Goal: Information Seeking & Learning: Learn about a topic

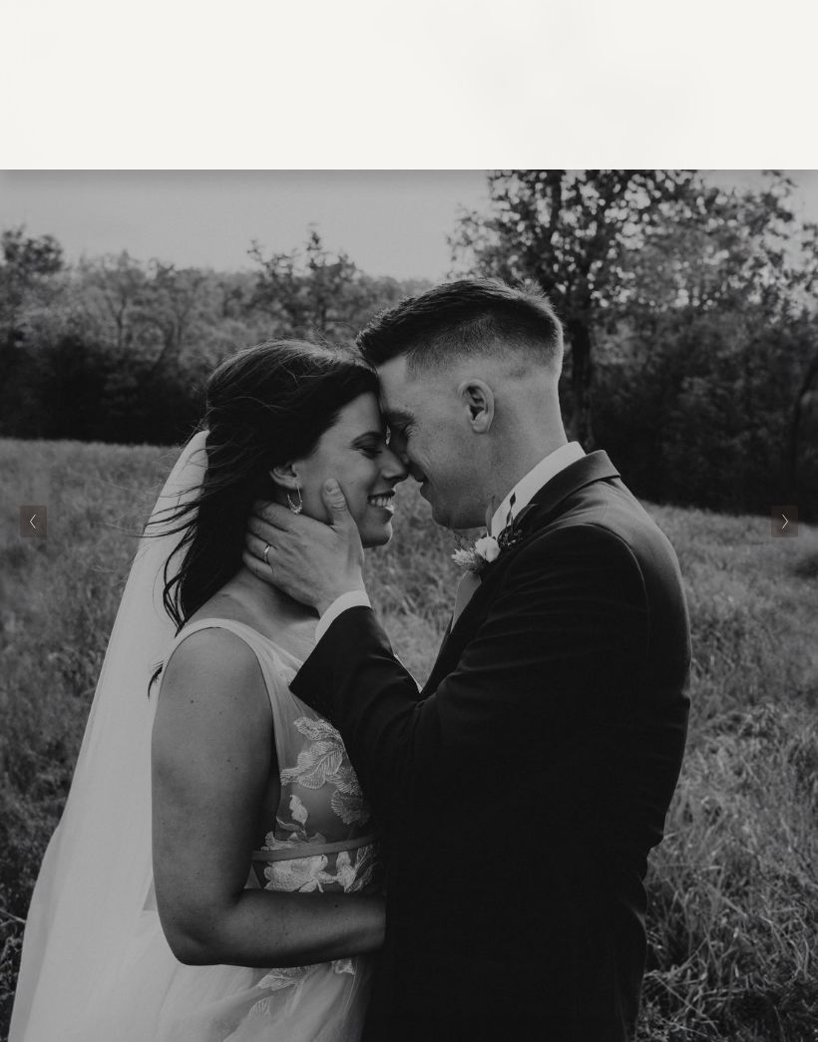
click at [787, 522] on polyline "Next Slide" at bounding box center [785, 522] width 5 height 14
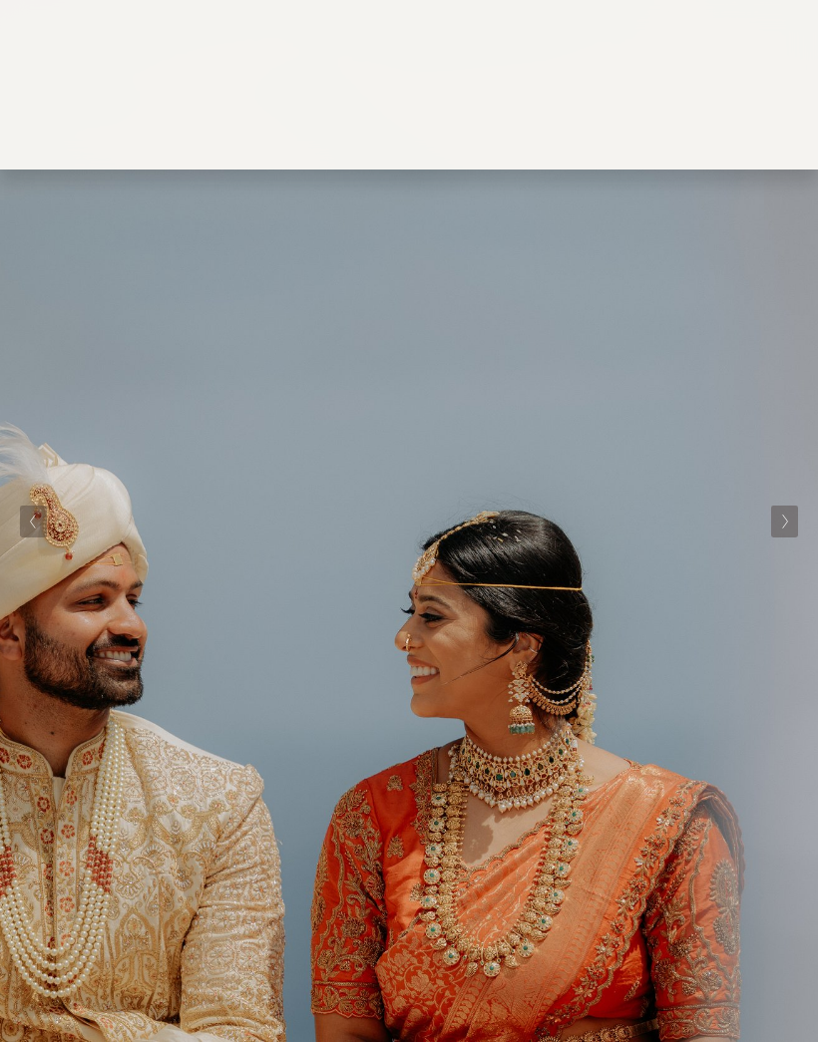
click at [785, 527] on icon "Next Slide" at bounding box center [785, 522] width 9 height 16
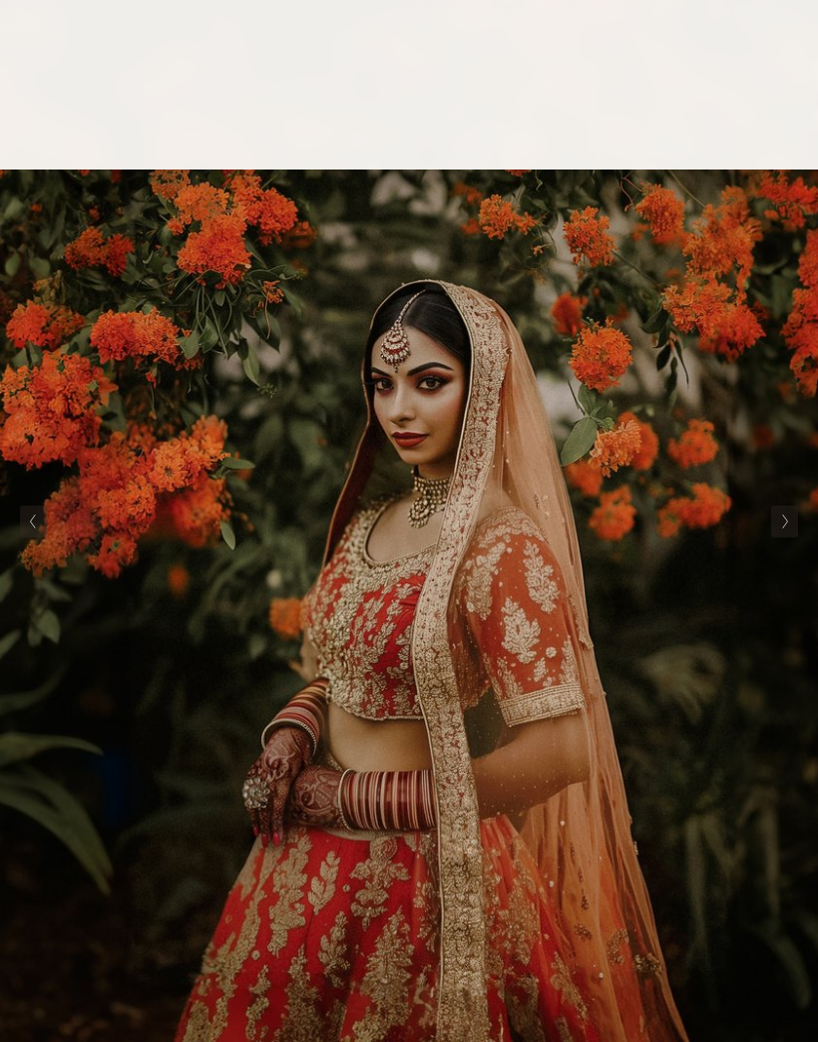
click at [790, 523] on button "Next Slide" at bounding box center [784, 522] width 27 height 32
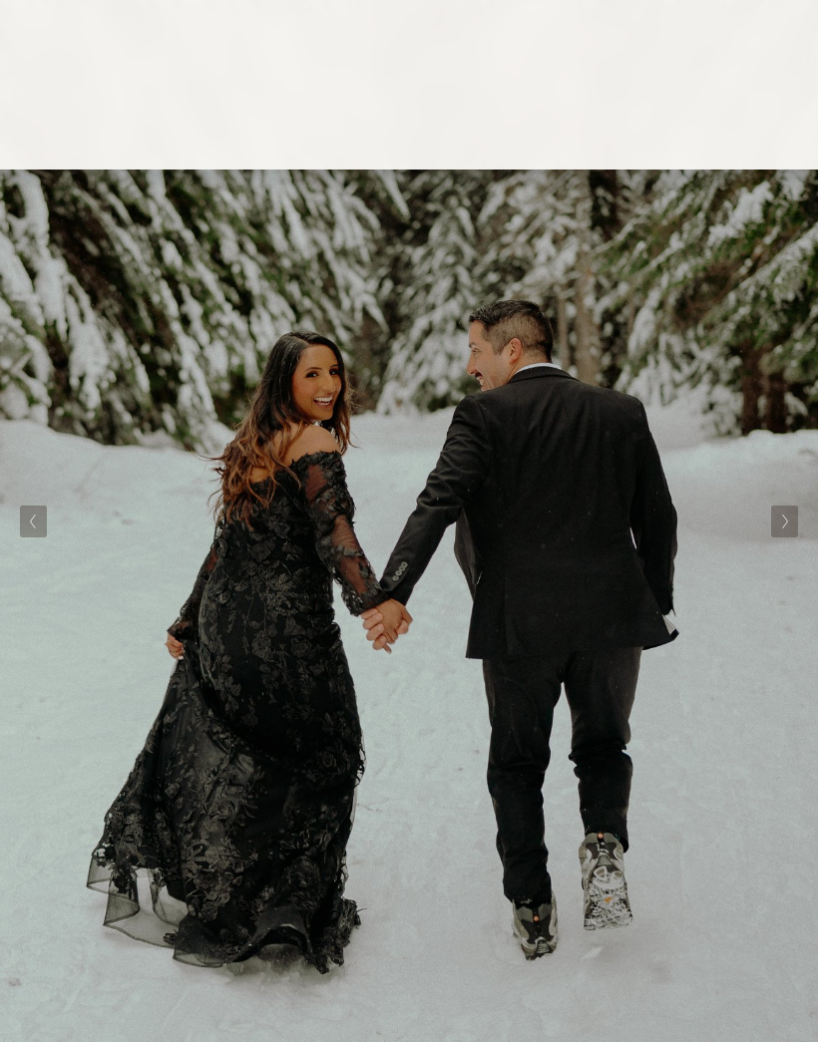
click at [797, 519] on button "Next Slide" at bounding box center [784, 522] width 27 height 32
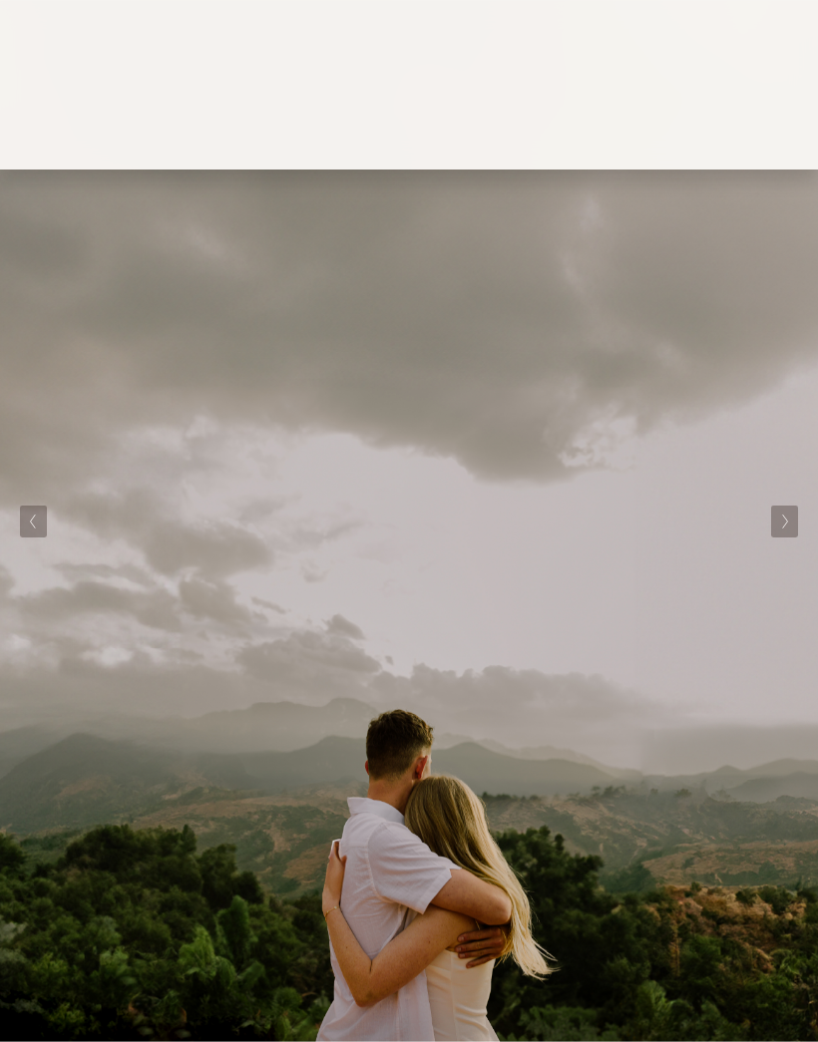
click at [806, 513] on img at bounding box center [409, 521] width 818 height 1042
click at [805, 512] on img at bounding box center [409, 521] width 818 height 1042
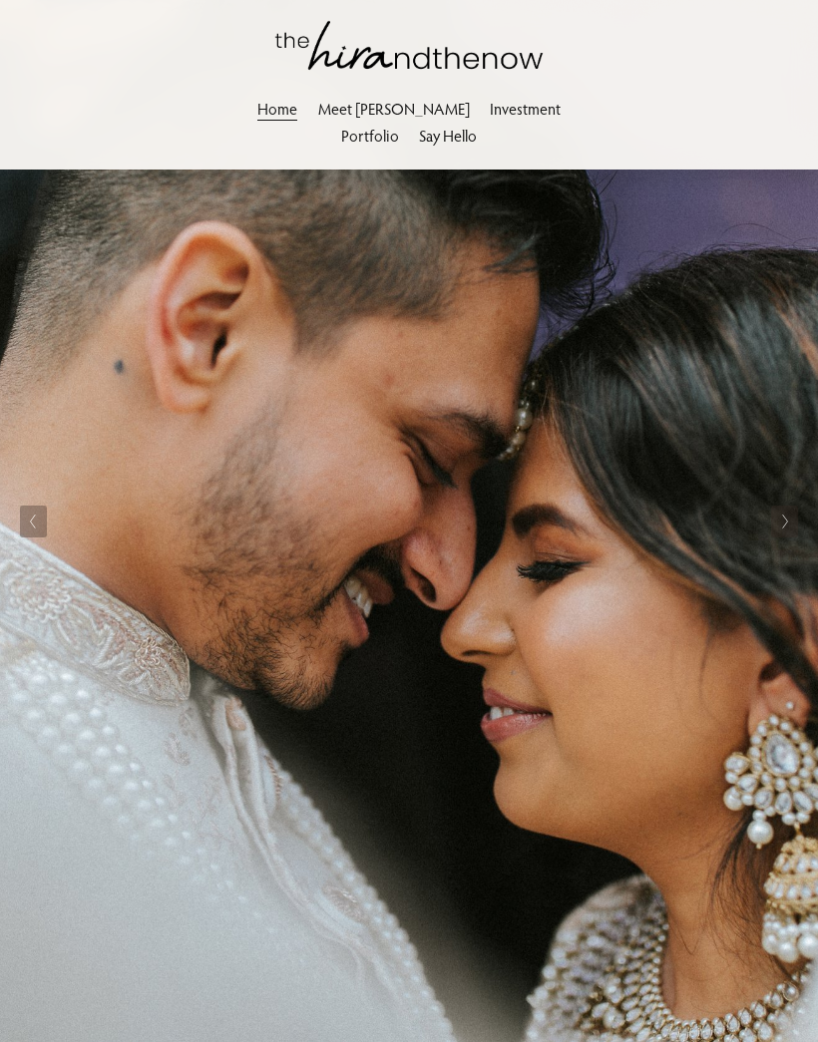
click at [0, 0] on div at bounding box center [0, 0] width 0 height 0
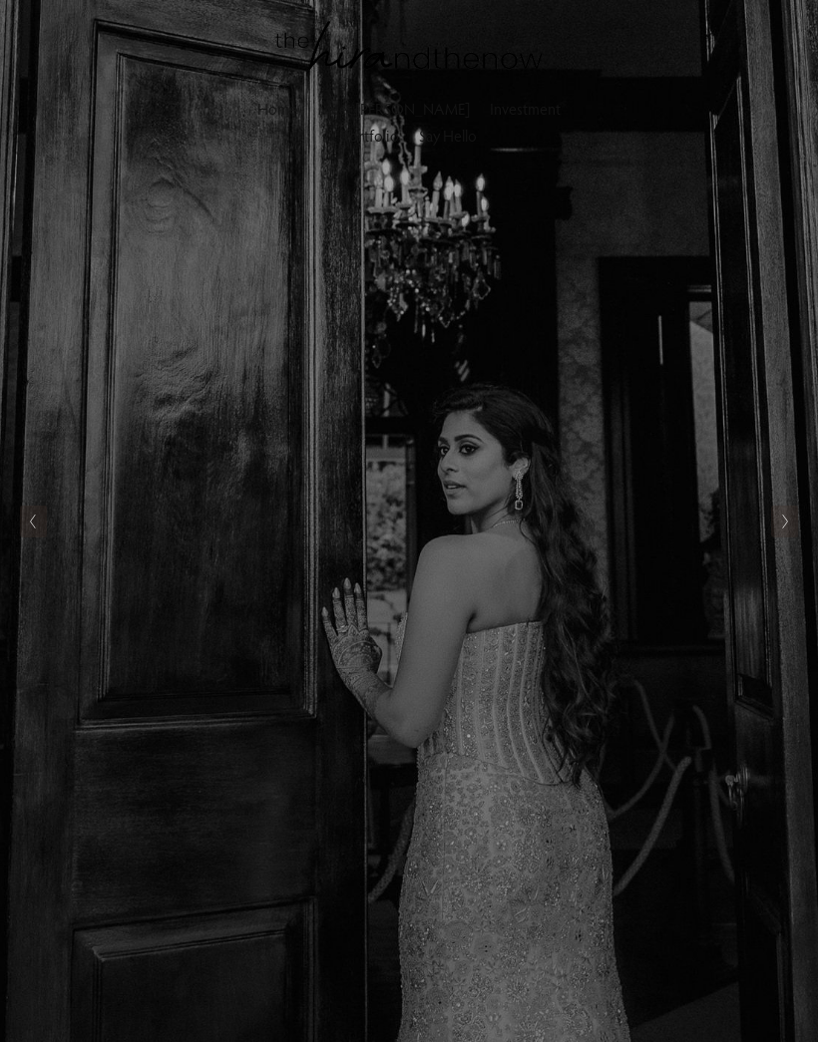
click at [102, 600] on link "Investment" at bounding box center [181, 594] width 215 height 49
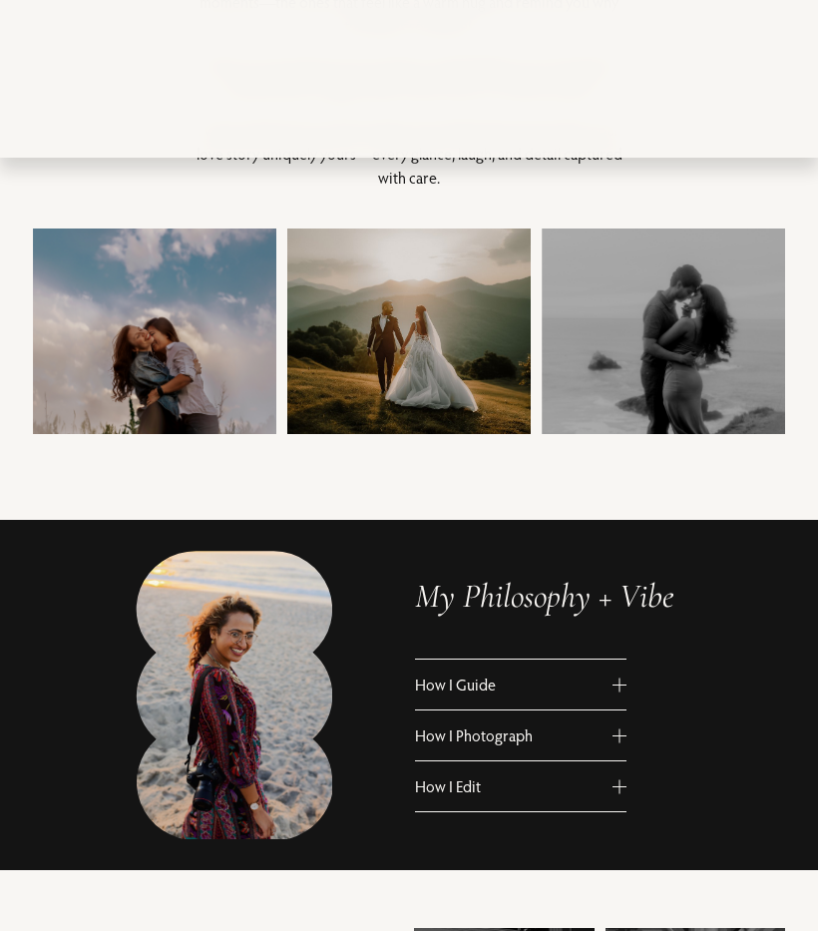
scroll to position [378, 0]
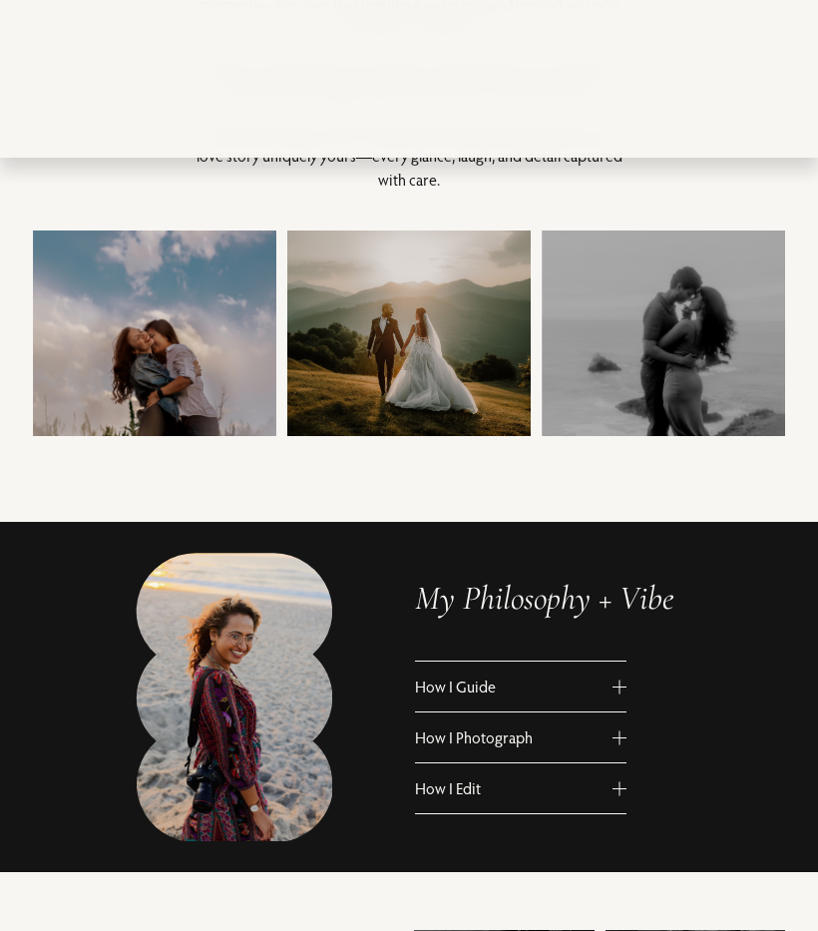
click at [624, 773] on button "How I Edit" at bounding box center [520, 788] width 211 height 50
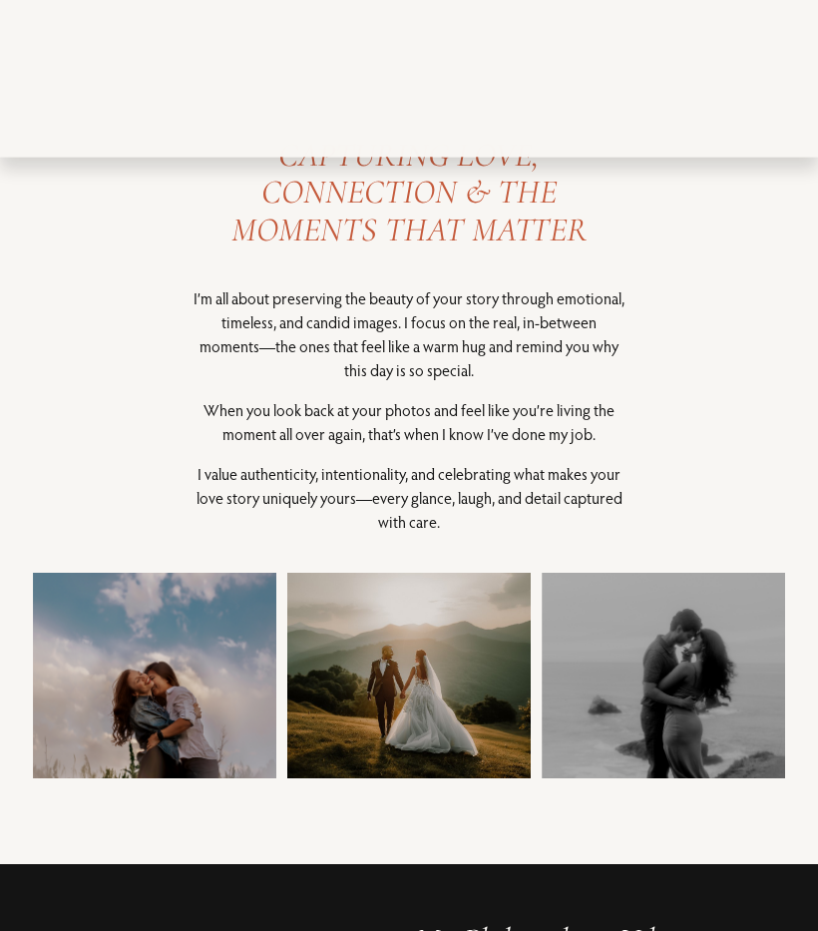
scroll to position [20, 0]
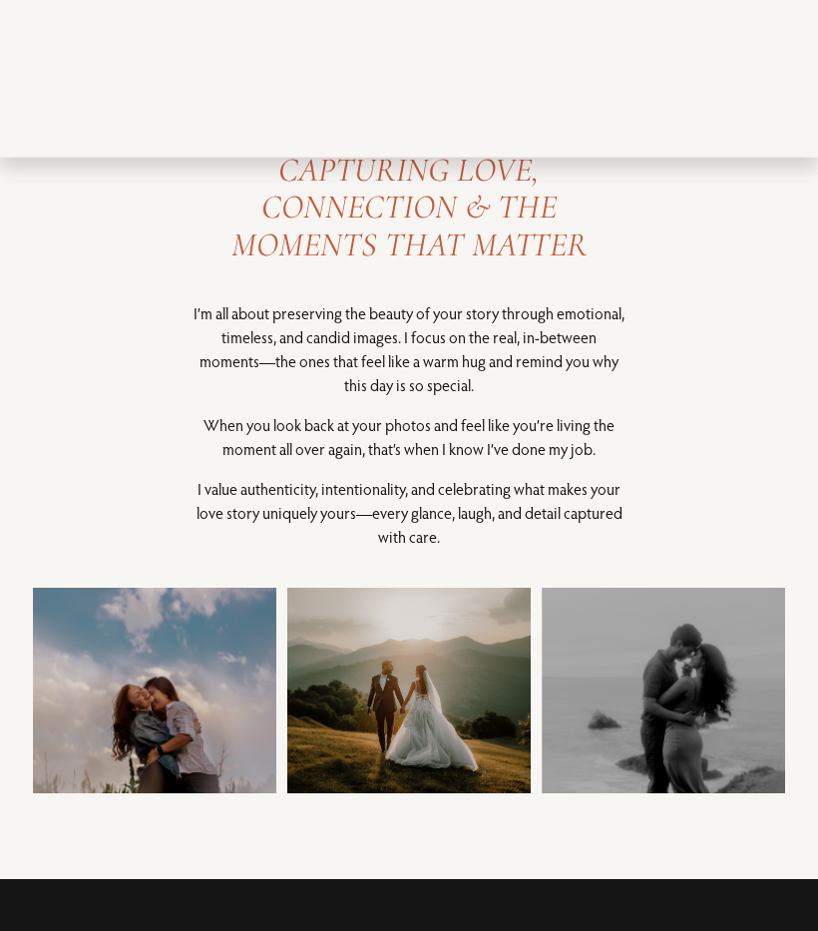
click at [572, 728] on div at bounding box center [663, 691] width 243 height 206
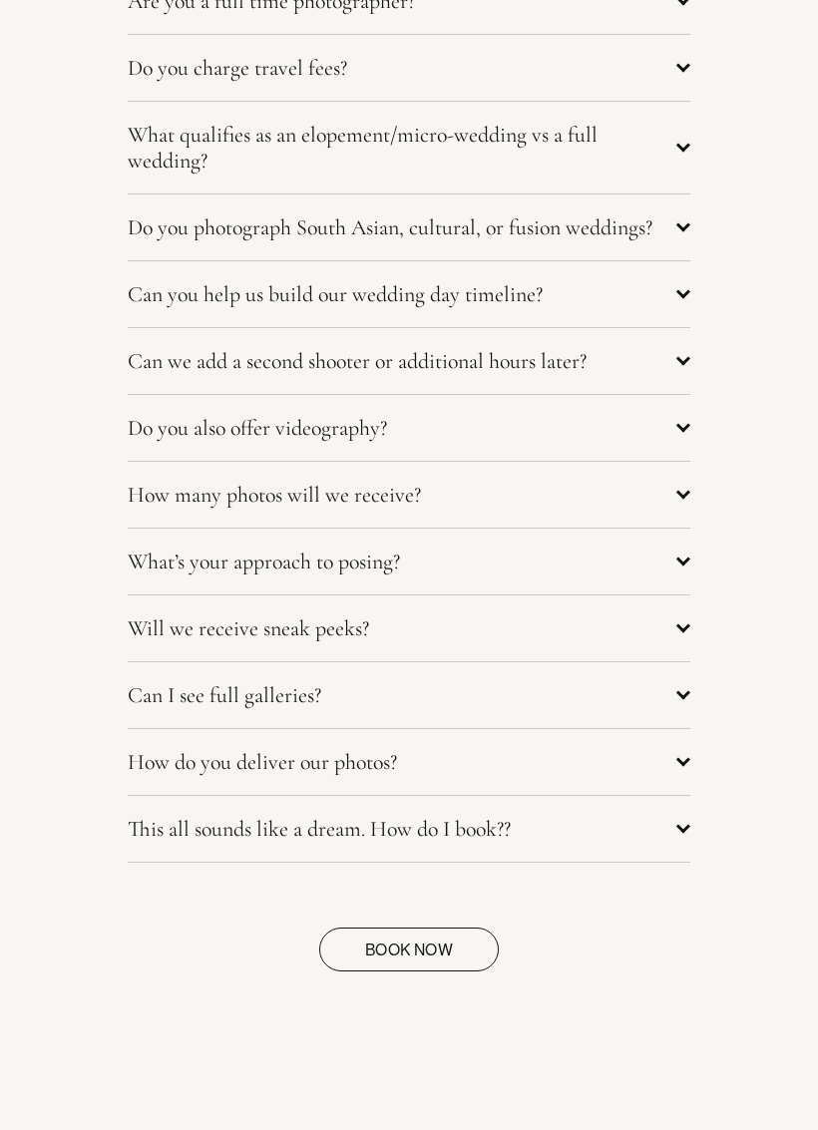
scroll to position [8081, 0]
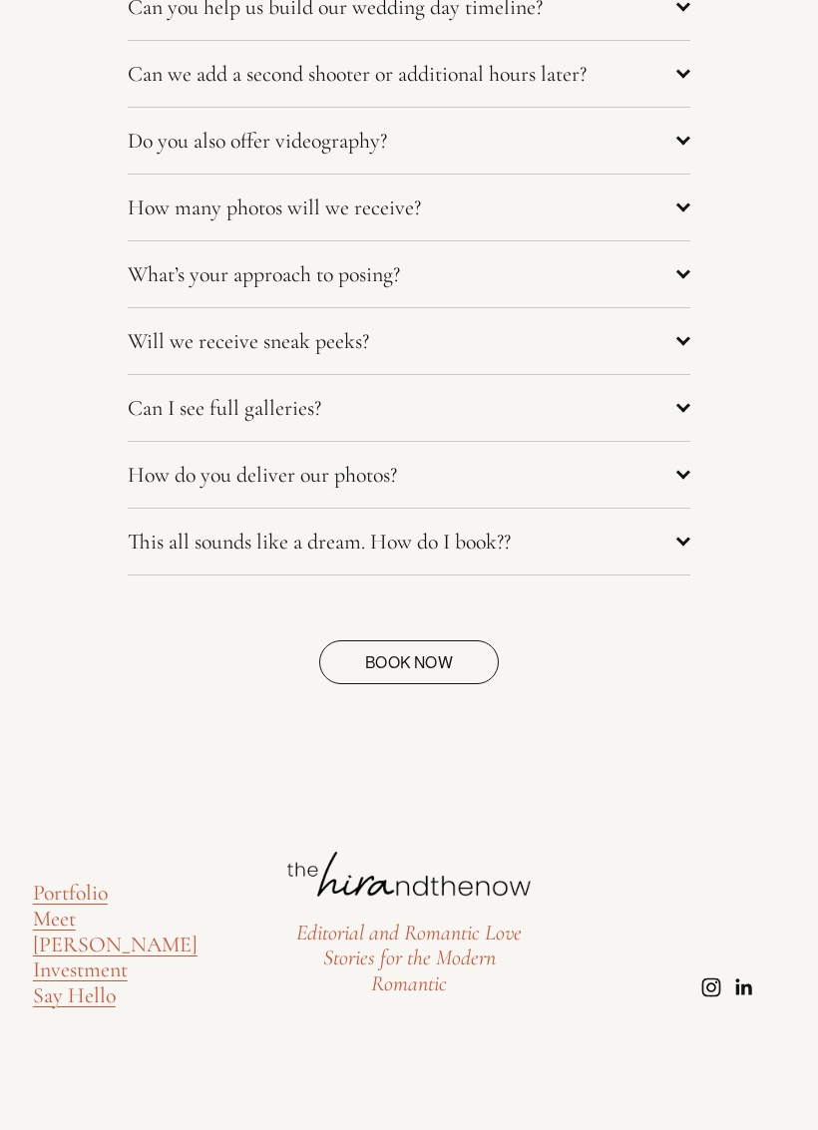
click at [707, 984] on use "Instagram" at bounding box center [710, 986] width 19 height 19
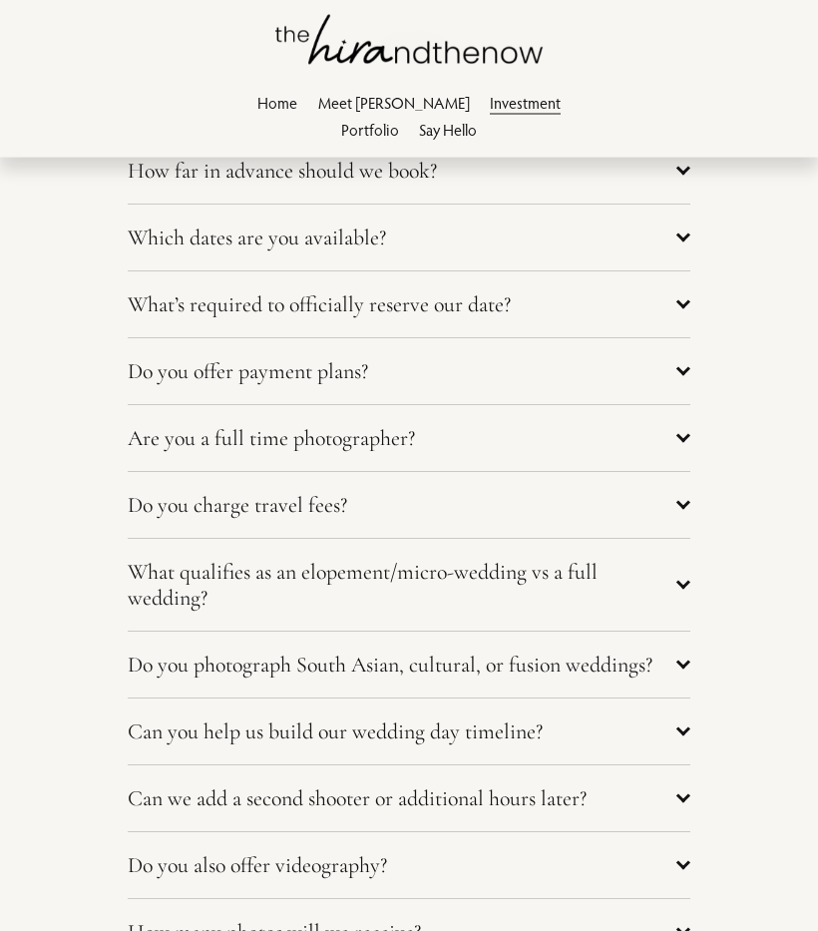
scroll to position [7218, 0]
